Goal: Task Accomplishment & Management: Manage account settings

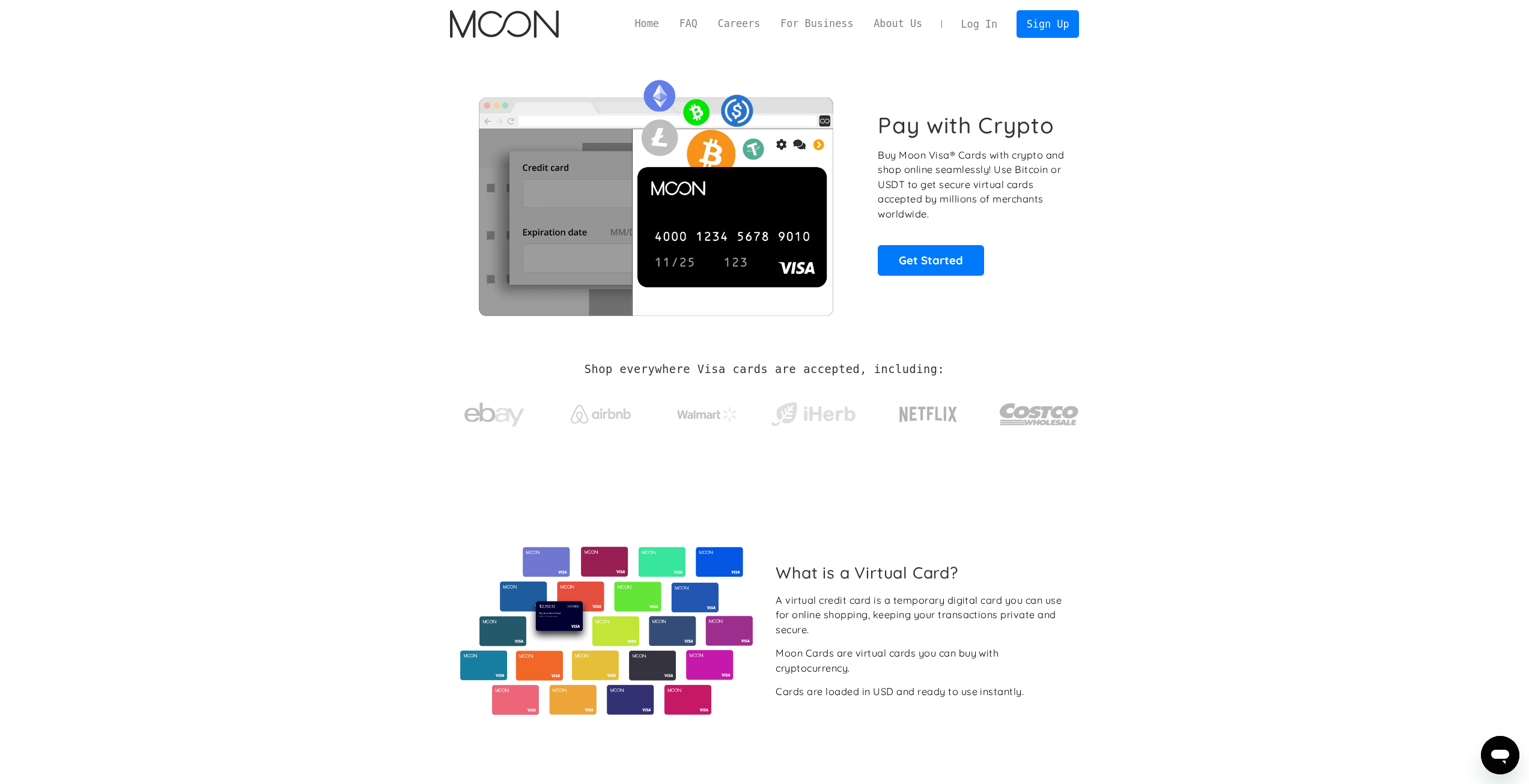
click at [1003, 25] on link "Log In" at bounding box center [979, 24] width 56 height 26
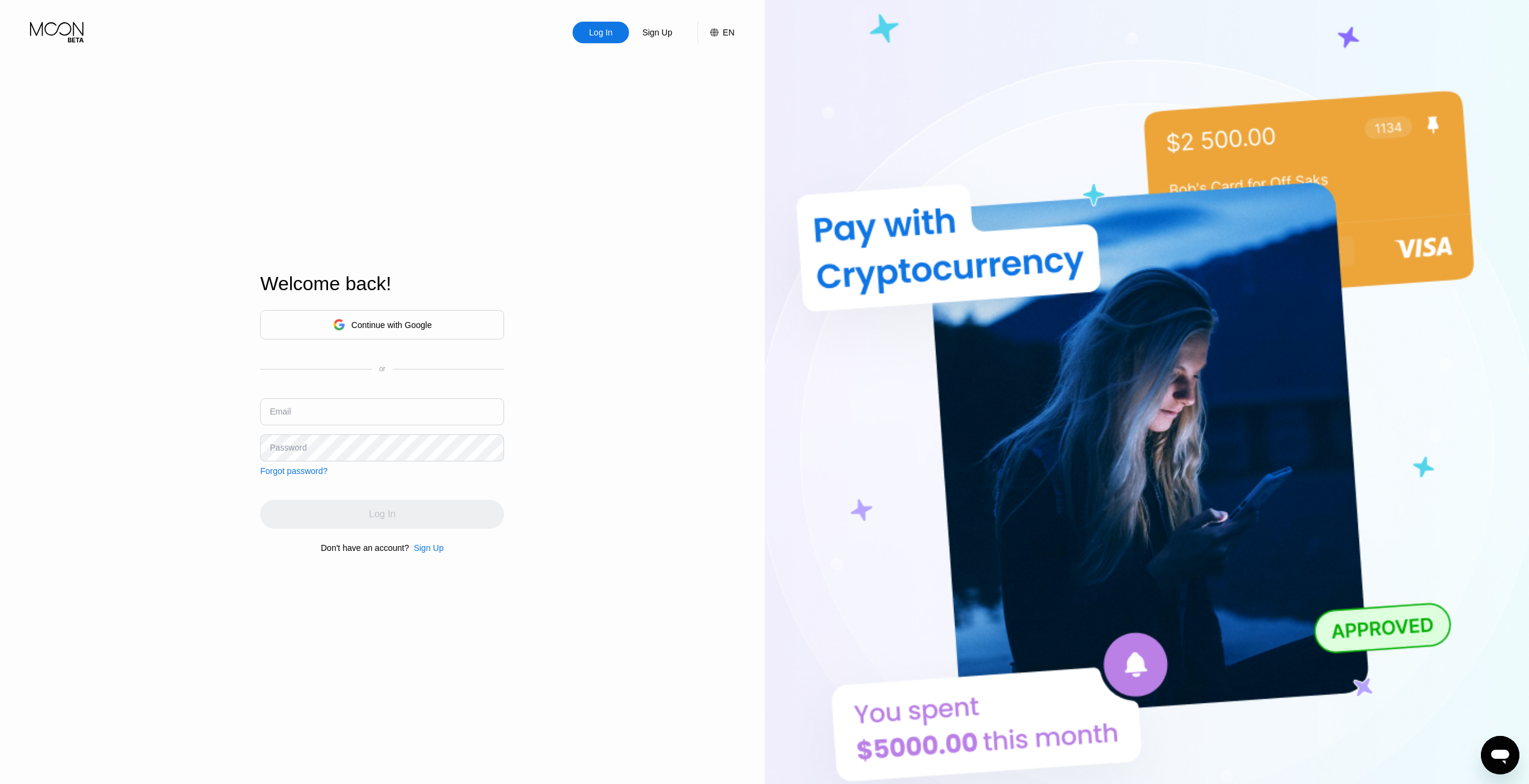
click at [434, 321] on div "Continue with Google" at bounding box center [382, 325] width 244 height 29
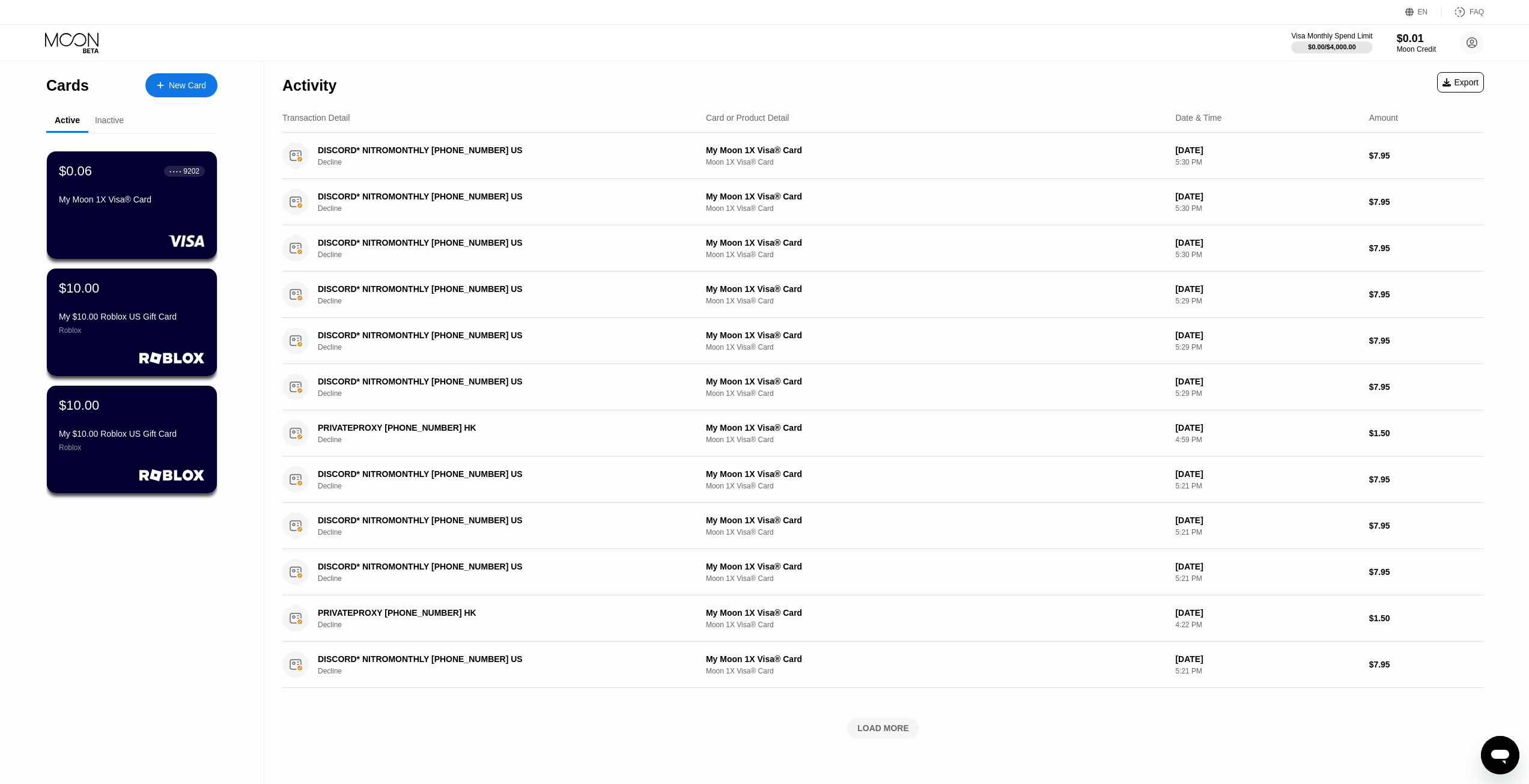
click at [85, 40] on icon at bounding box center [73, 43] width 56 height 21
click at [1463, 41] on circle at bounding box center [1472, 43] width 24 height 24
click at [1437, 105] on div " Home" at bounding box center [1419, 112] width 114 height 14
click at [1469, 42] on circle at bounding box center [1472, 43] width 24 height 24
click at [1384, 107] on div "Home" at bounding box center [1392, 112] width 22 height 10
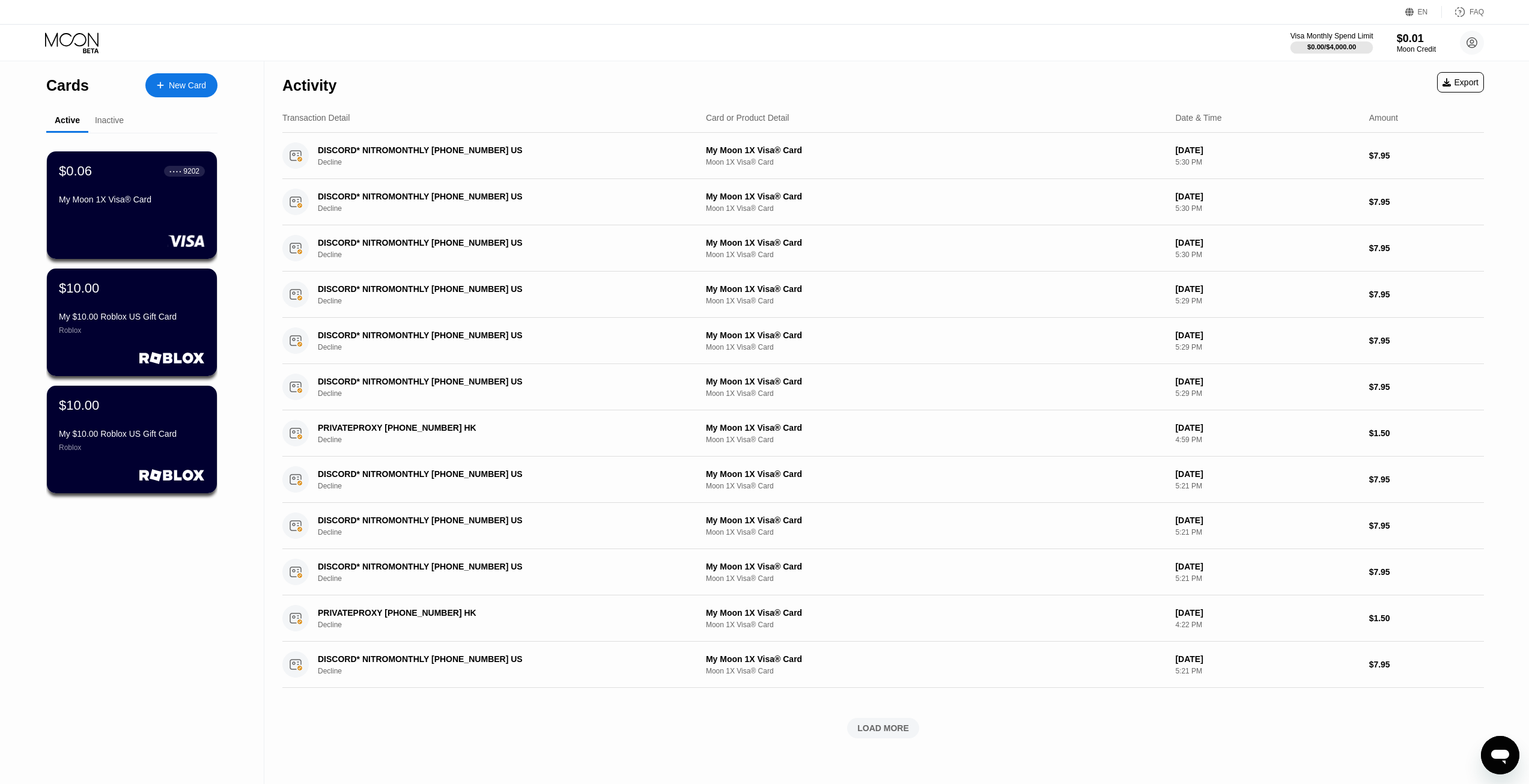
click at [1330, 38] on div "Visa Monthly Spend Limit" at bounding box center [1332, 36] width 83 height 9
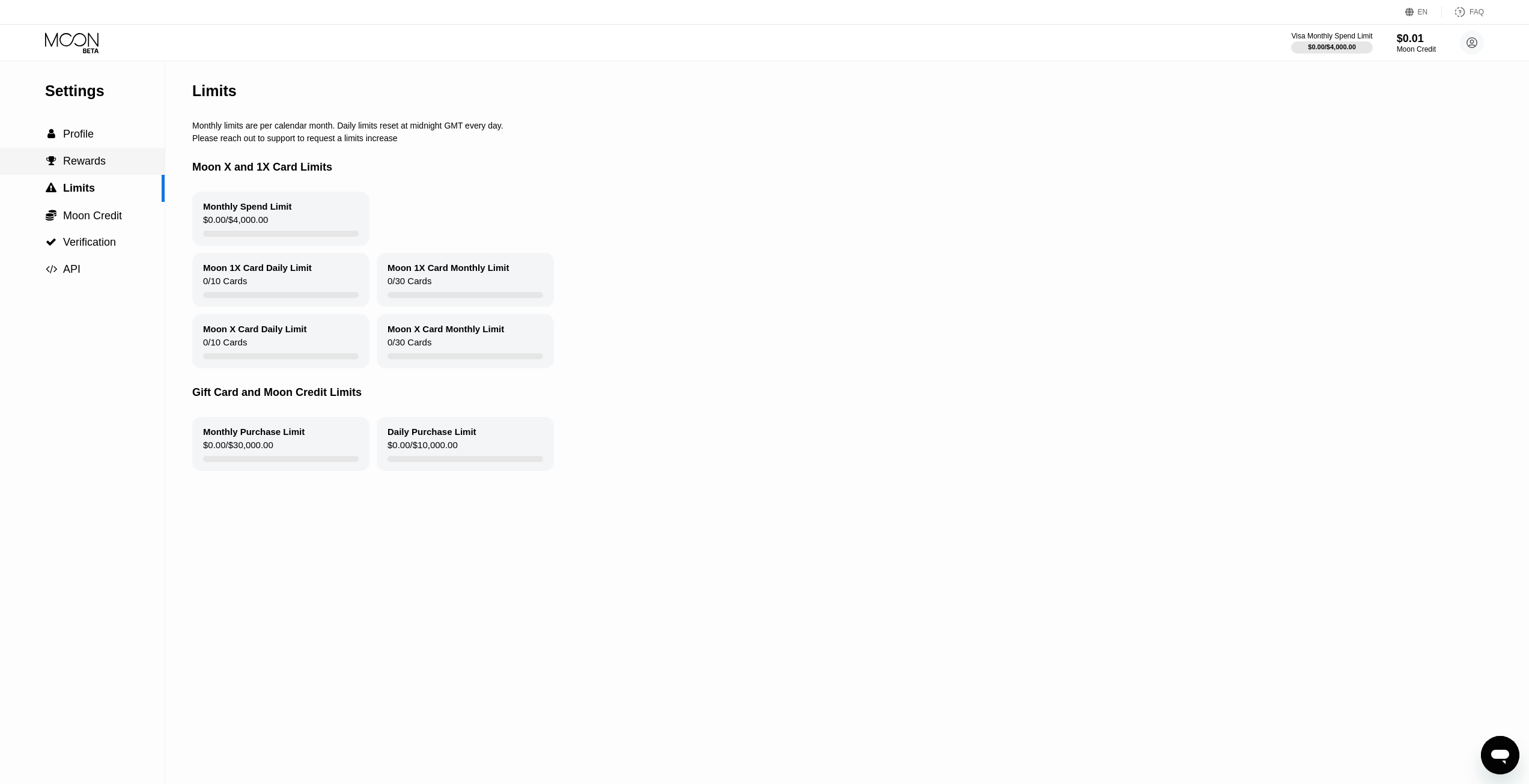
click at [112, 154] on div " Rewards" at bounding box center [82, 161] width 164 height 27
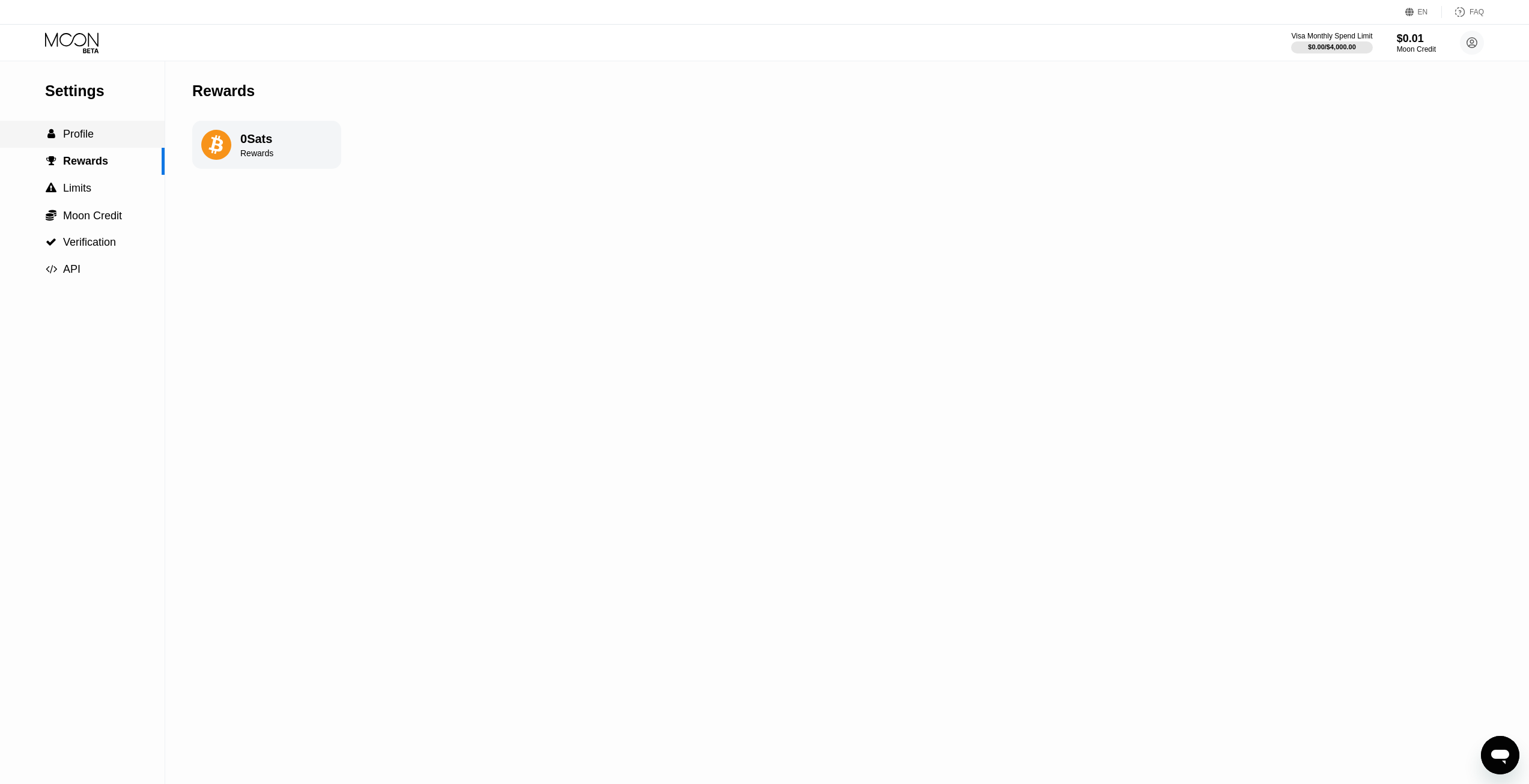
click at [80, 129] on div " Profile" at bounding box center [82, 134] width 164 height 27
click at [83, 213] on span "Moon Credit" at bounding box center [92, 215] width 59 height 12
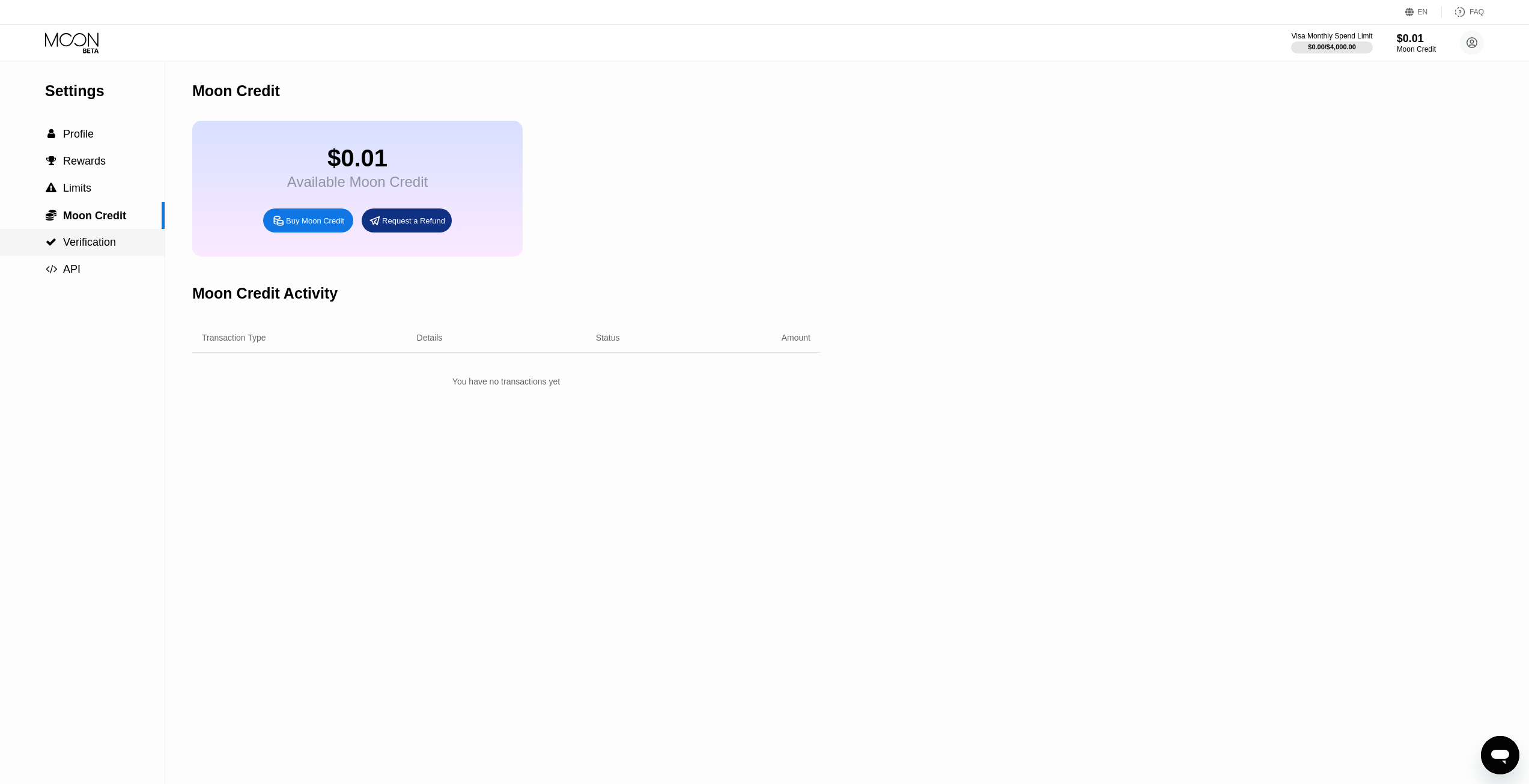
click at [97, 256] on div " Verification" at bounding box center [82, 242] width 164 height 27
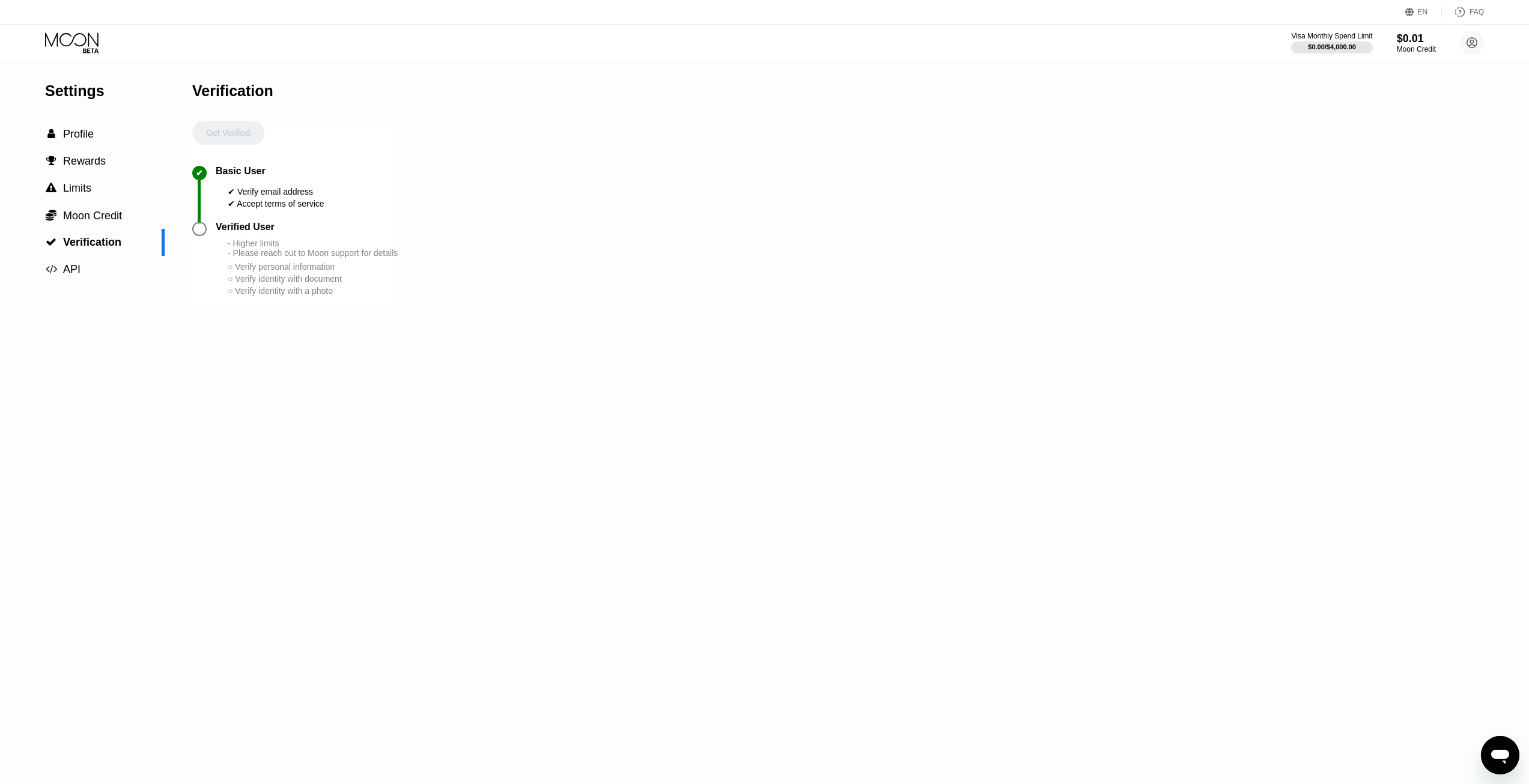
drag, startPoint x: 224, startPoint y: 258, endPoint x: 344, endPoint y: 308, distance: 130.0
click at [343, 297] on div "Verified User - Higher limits - Please reach out to Moon support for details ○ …" at bounding box center [306, 259] width 182 height 75
click at [72, 53] on icon at bounding box center [73, 43] width 56 height 21
